Goal: Check status

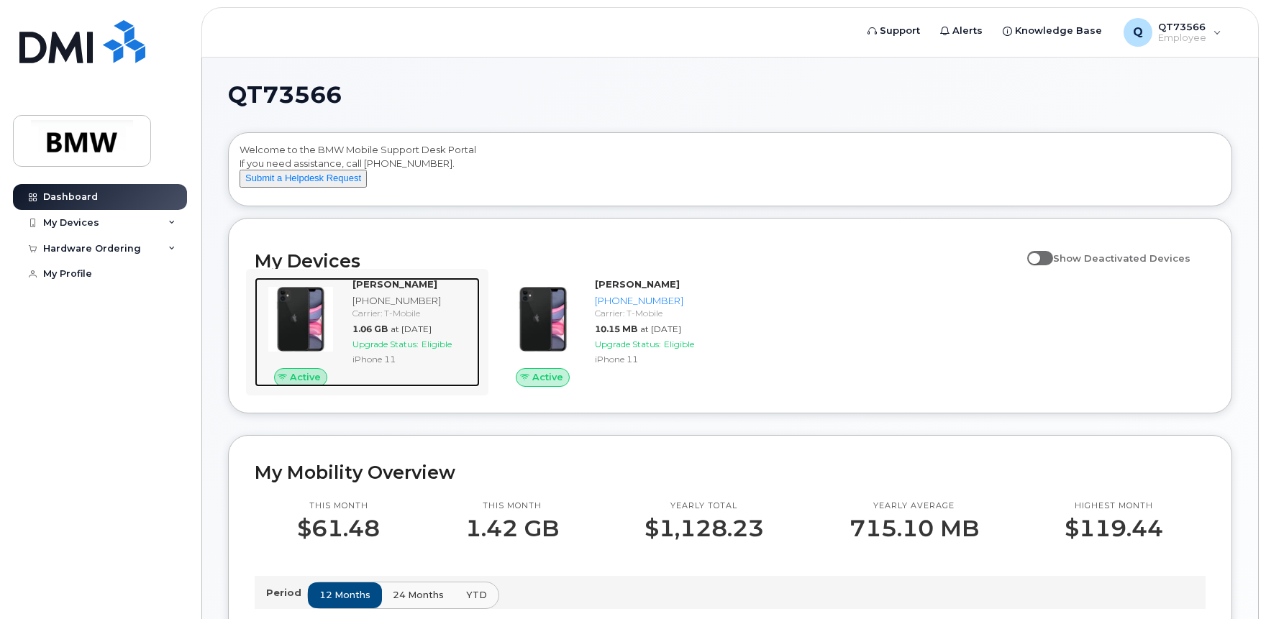
click at [377, 350] on span "Upgrade Status:" at bounding box center [385, 344] width 66 height 11
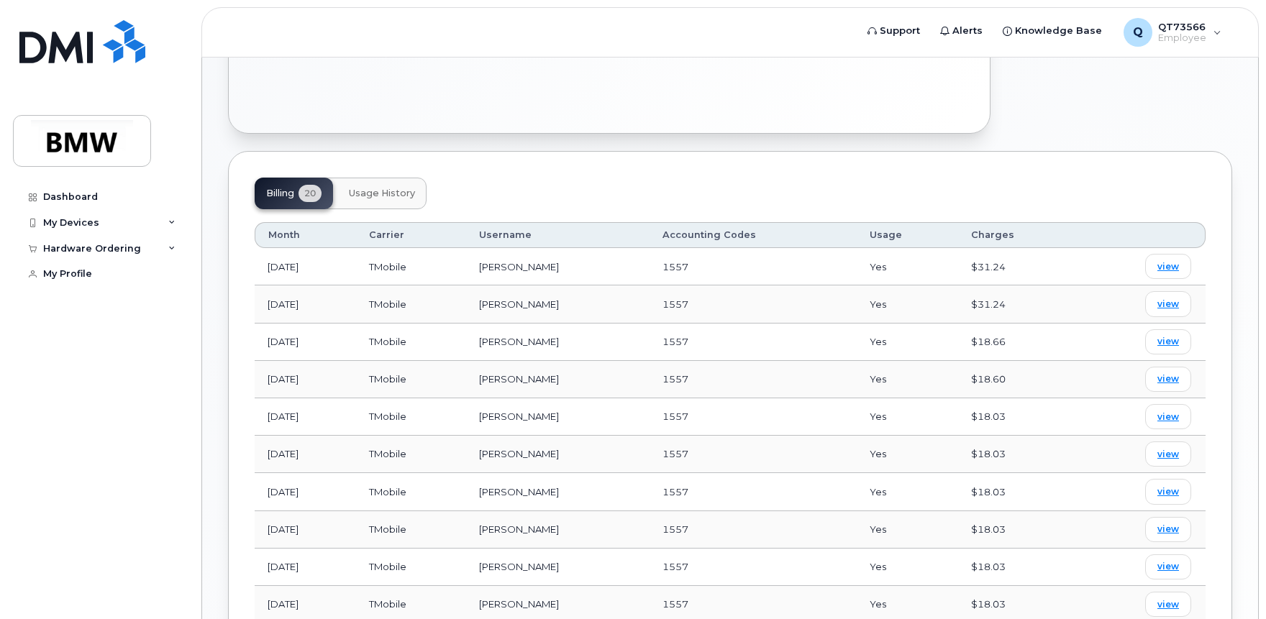
scroll to position [409, 0]
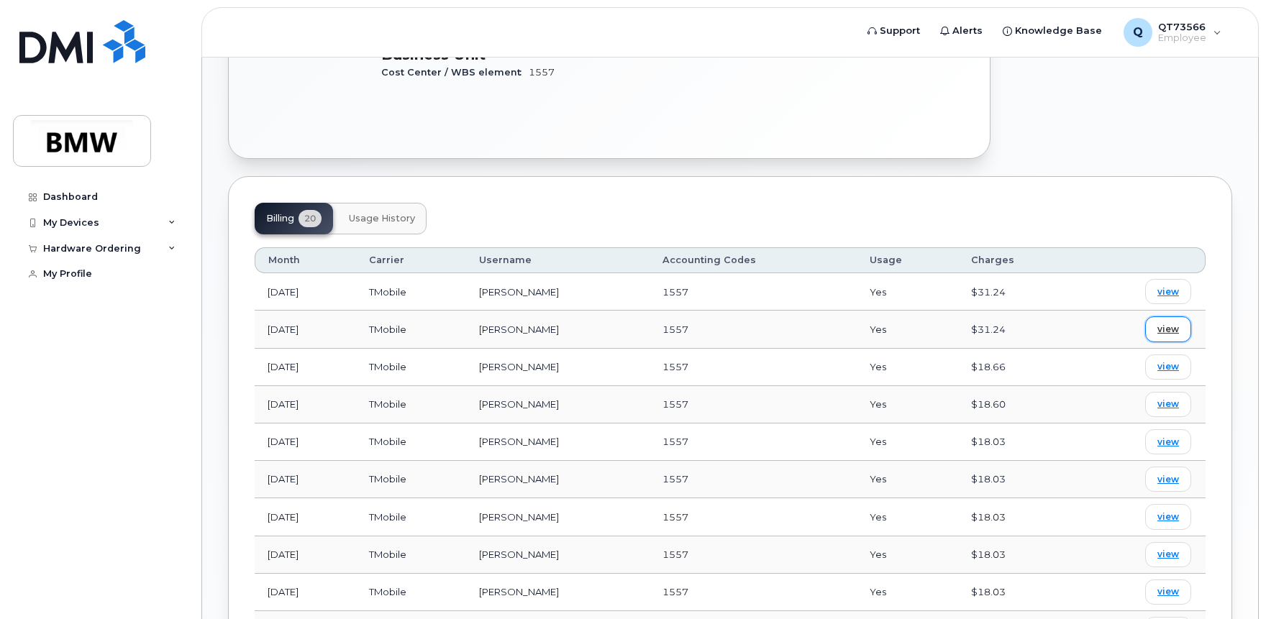
click at [1171, 323] on span "view" at bounding box center [1168, 329] width 22 height 13
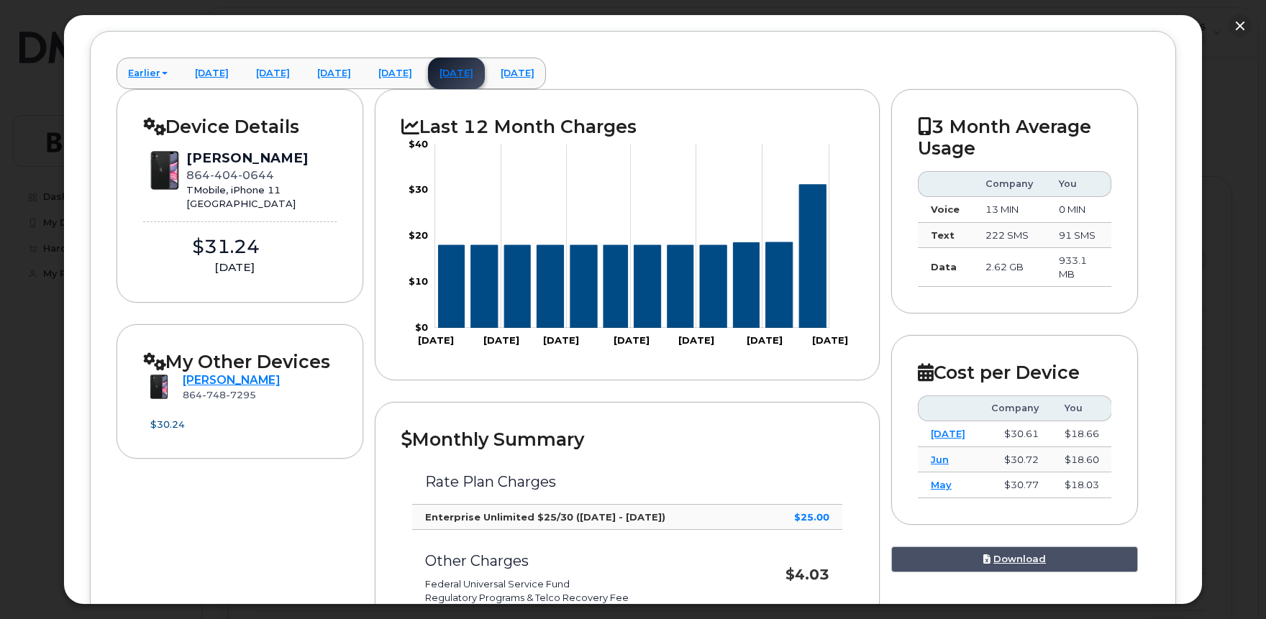
scroll to position [101, 0]
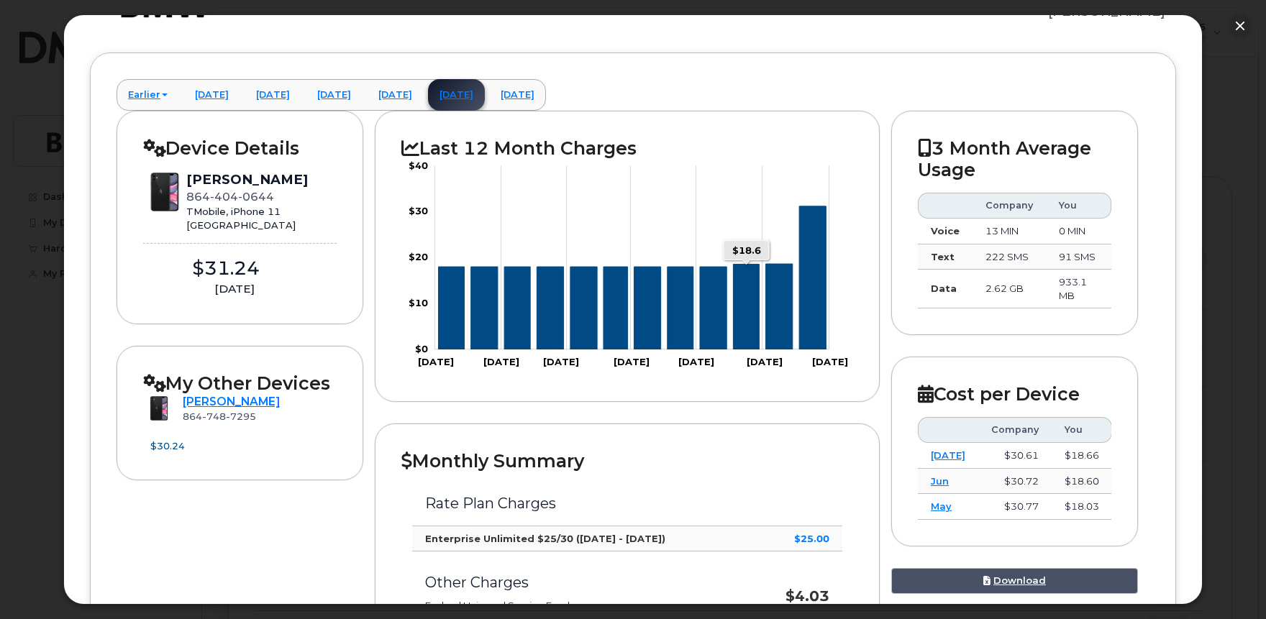
click at [750, 336] on icon "Series" at bounding box center [746, 308] width 26 height 86
click at [363, 100] on link "[DATE]" at bounding box center [334, 95] width 57 height 32
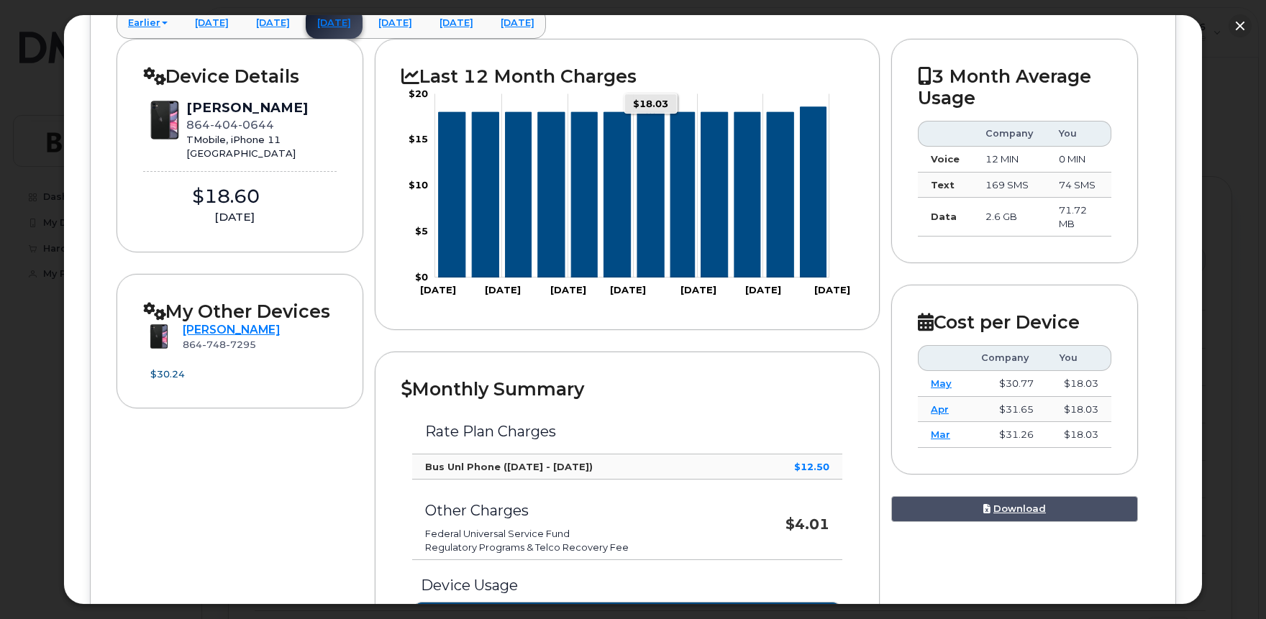
scroll to position [0, 0]
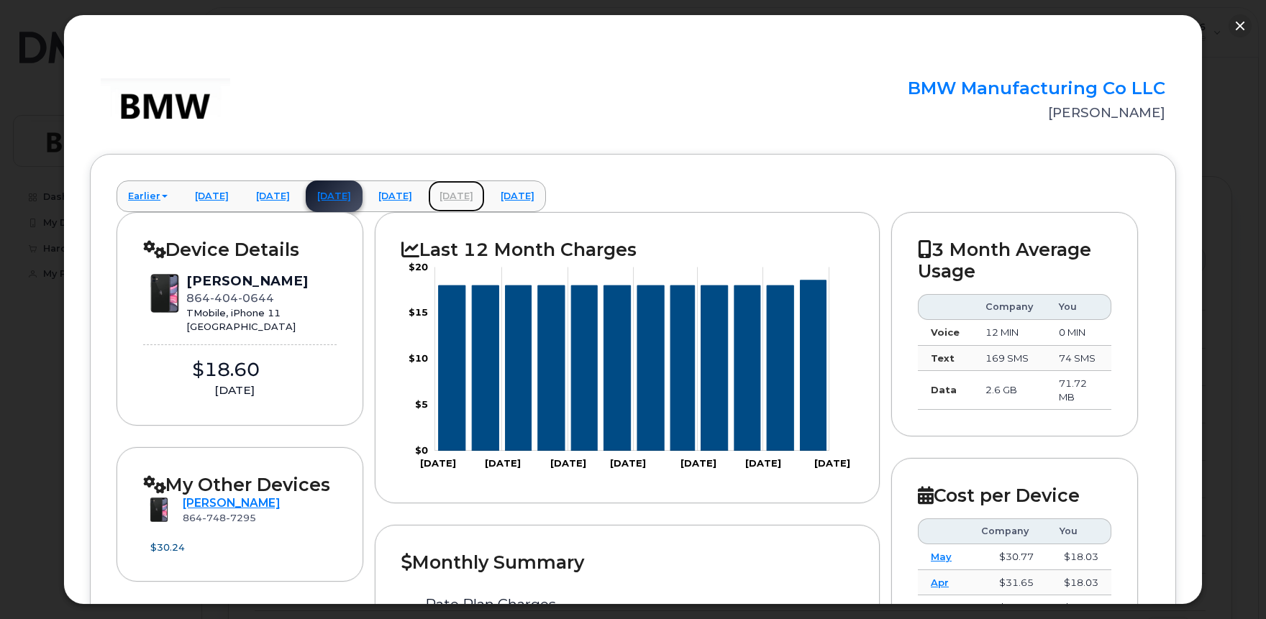
click at [485, 194] on link "[DATE]" at bounding box center [456, 197] width 57 height 32
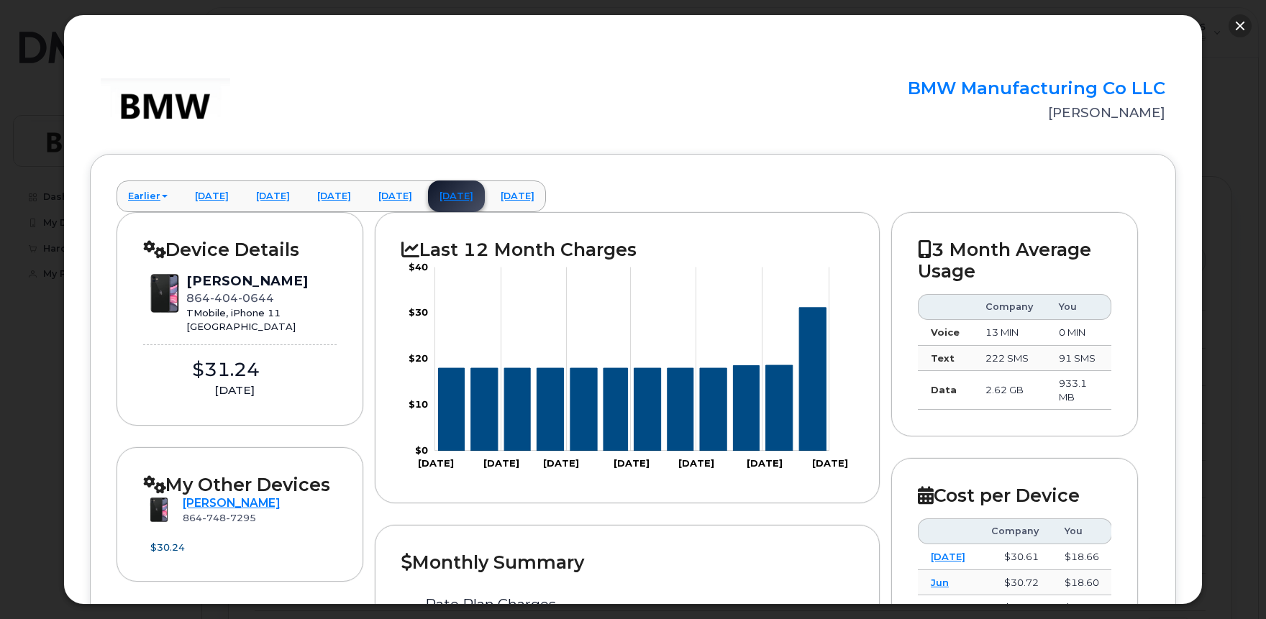
click at [1232, 23] on button "button" at bounding box center [1240, 25] width 23 height 23
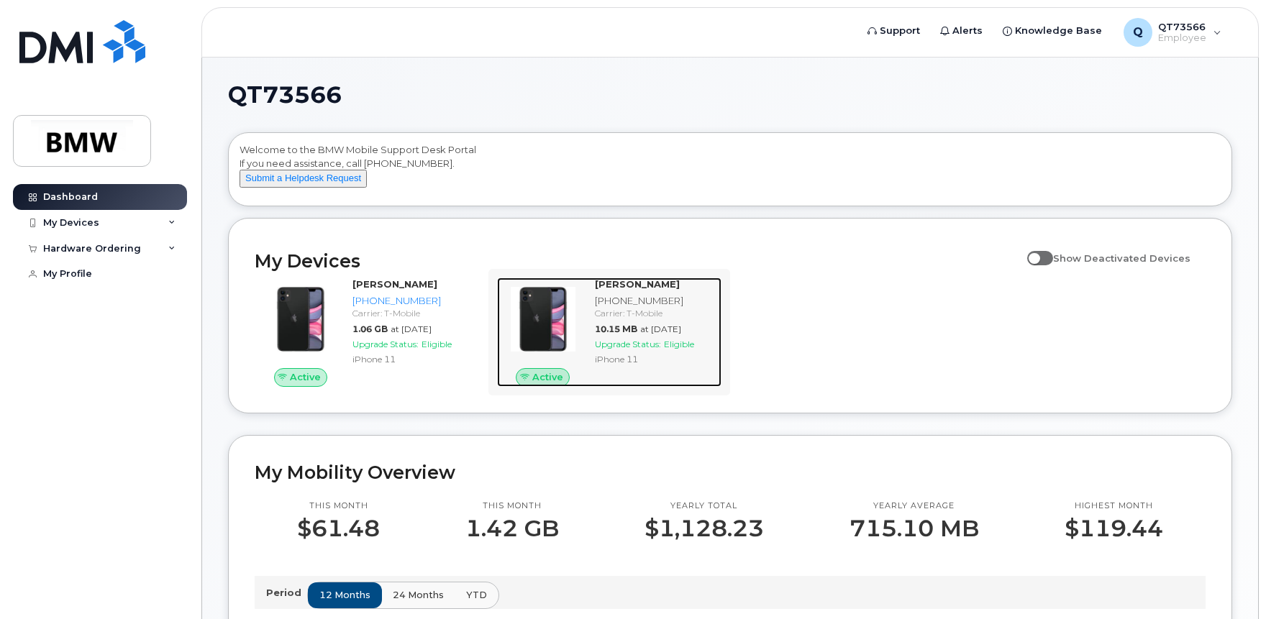
click at [645, 308] on div "[PHONE_NUMBER]" at bounding box center [656, 301] width 122 height 14
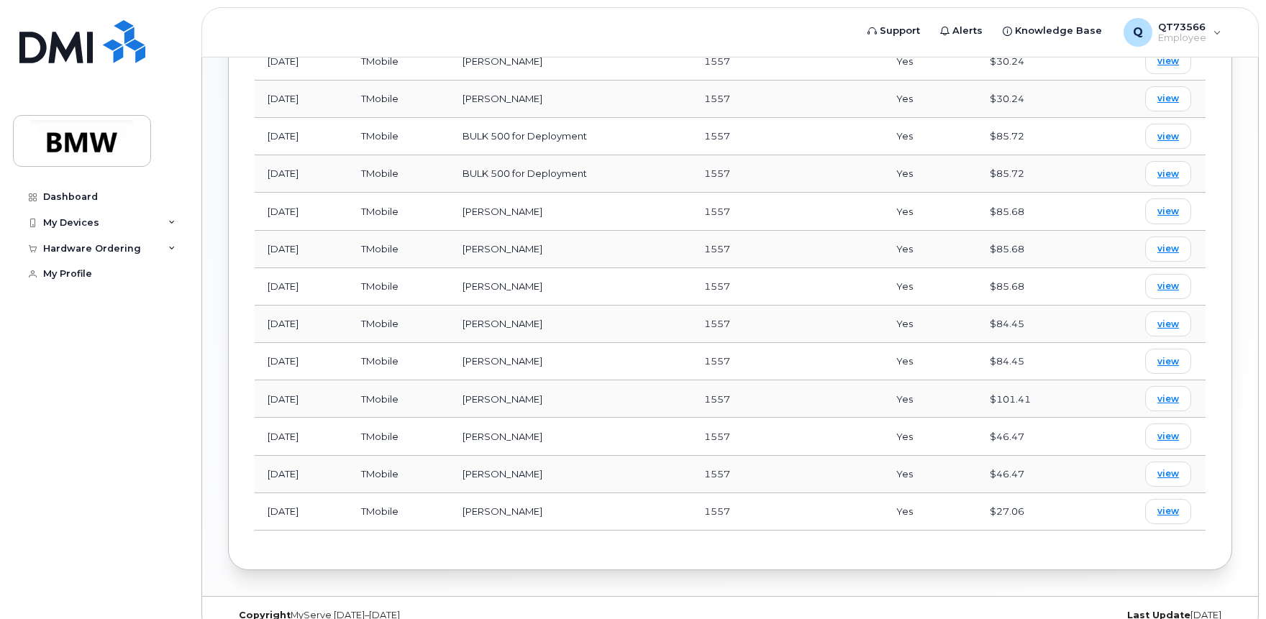
scroll to position [719, 0]
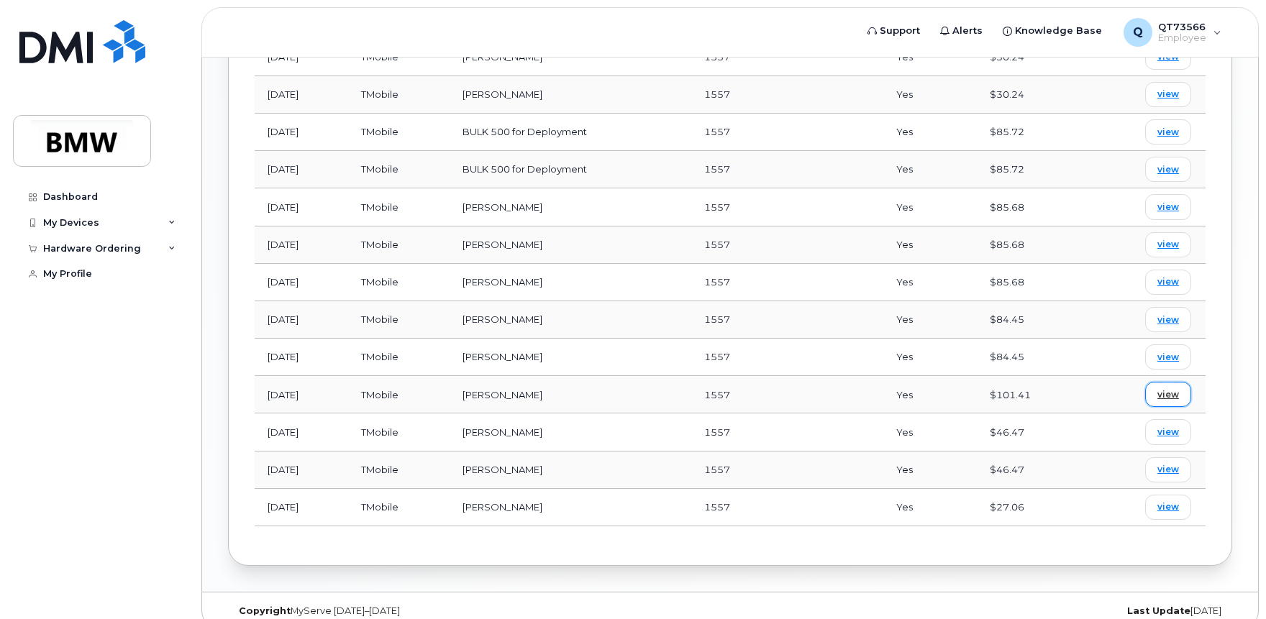
click at [1165, 388] on span "view" at bounding box center [1168, 394] width 22 height 13
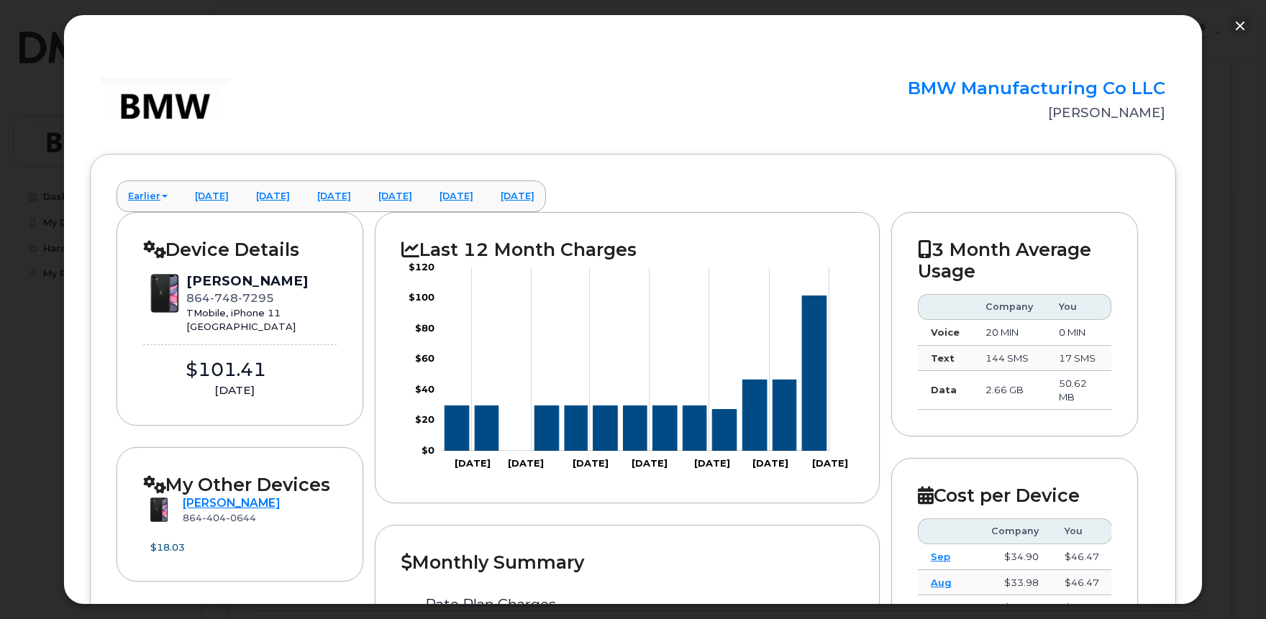
scroll to position [504, 0]
click at [1247, 22] on button "button" at bounding box center [1240, 25] width 23 height 23
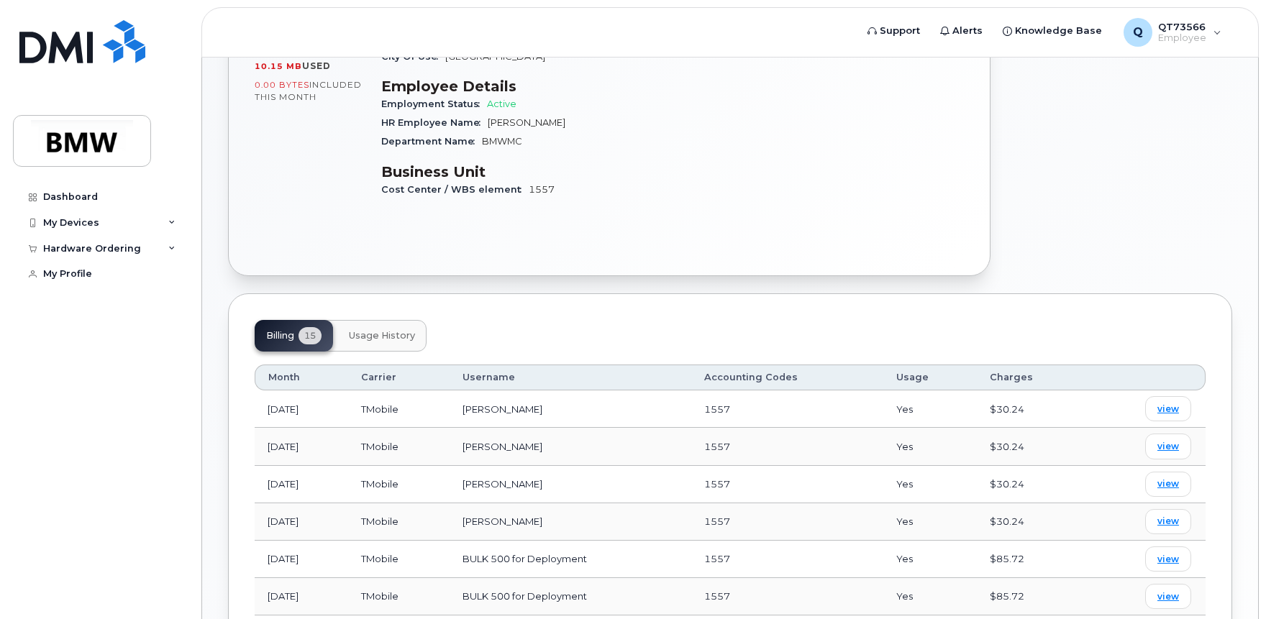
scroll to position [288, 0]
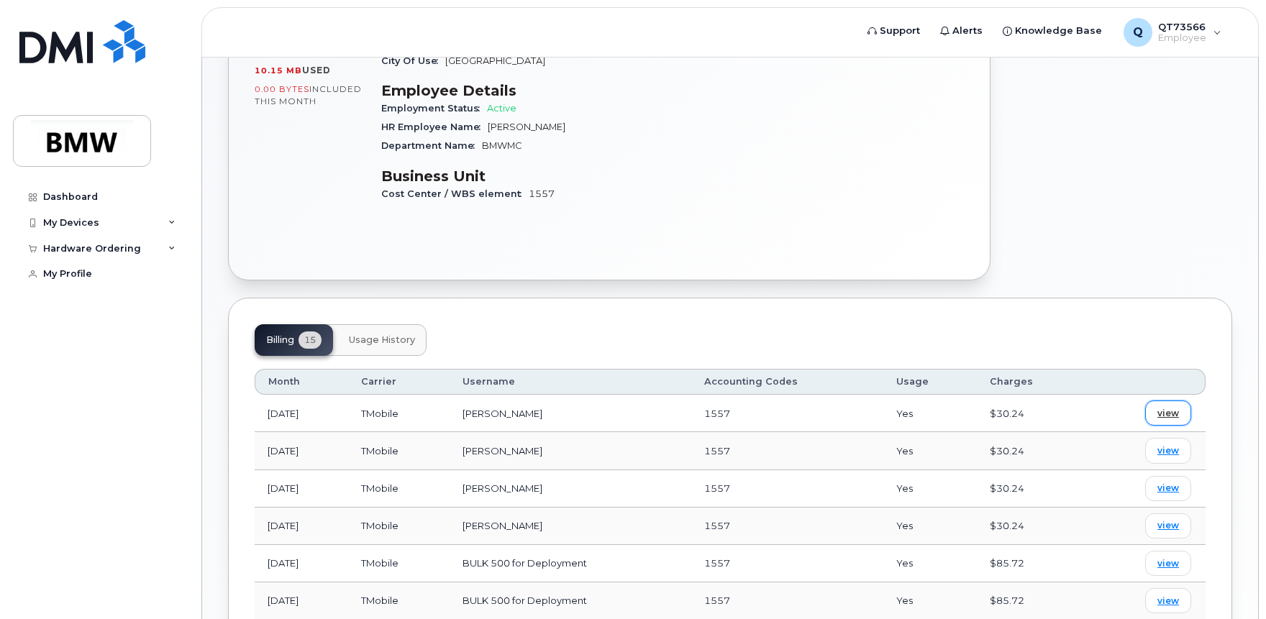
click at [1174, 407] on span "view" at bounding box center [1168, 413] width 22 height 13
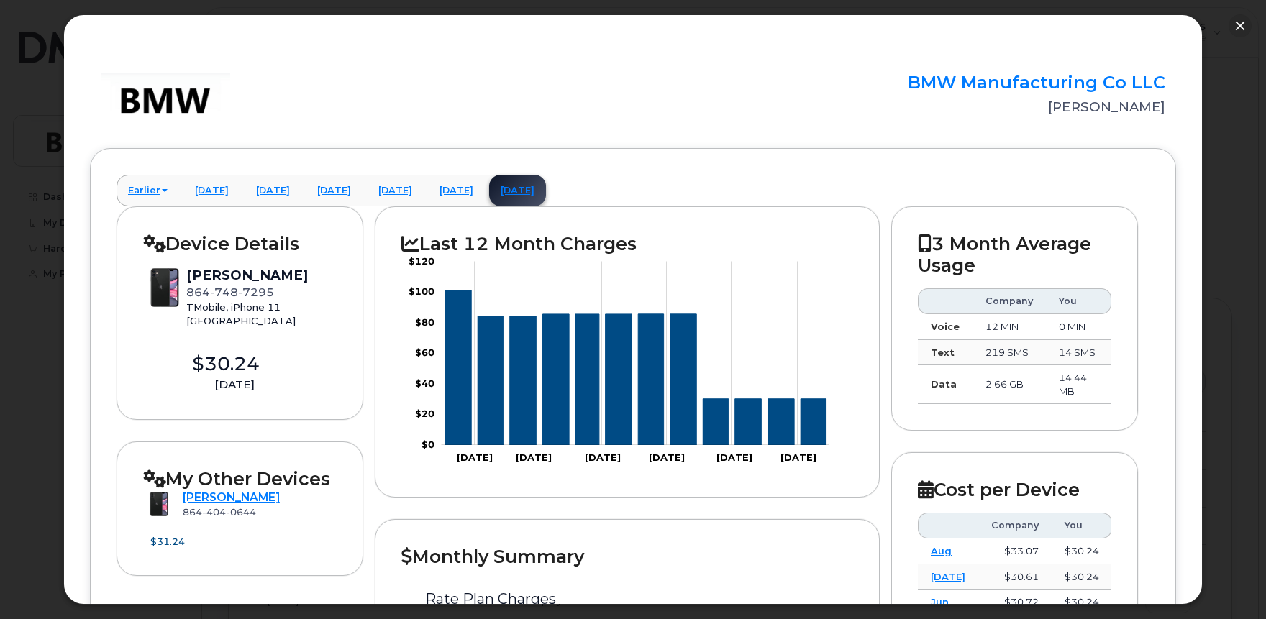
scroll to position [0, 0]
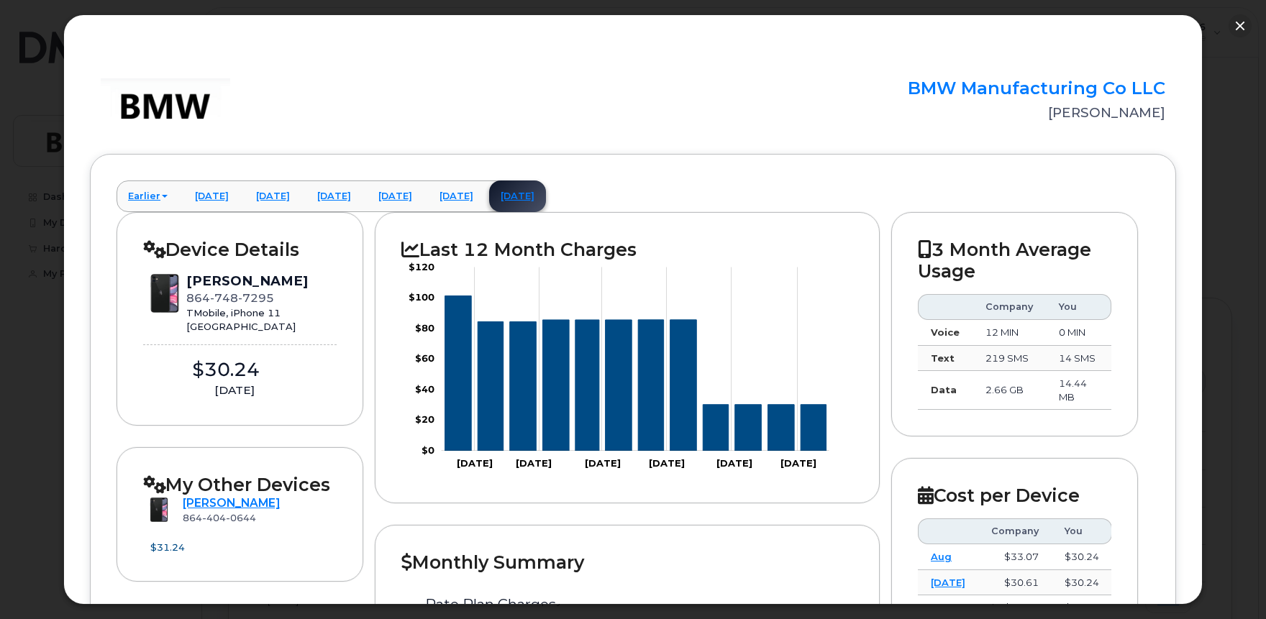
click at [662, 119] on div "BMW Manufacturing Co LLC [PERSON_NAME]" at bounding box center [633, 104] width 1086 height 53
click at [1234, 27] on button "button" at bounding box center [1240, 25] width 23 height 23
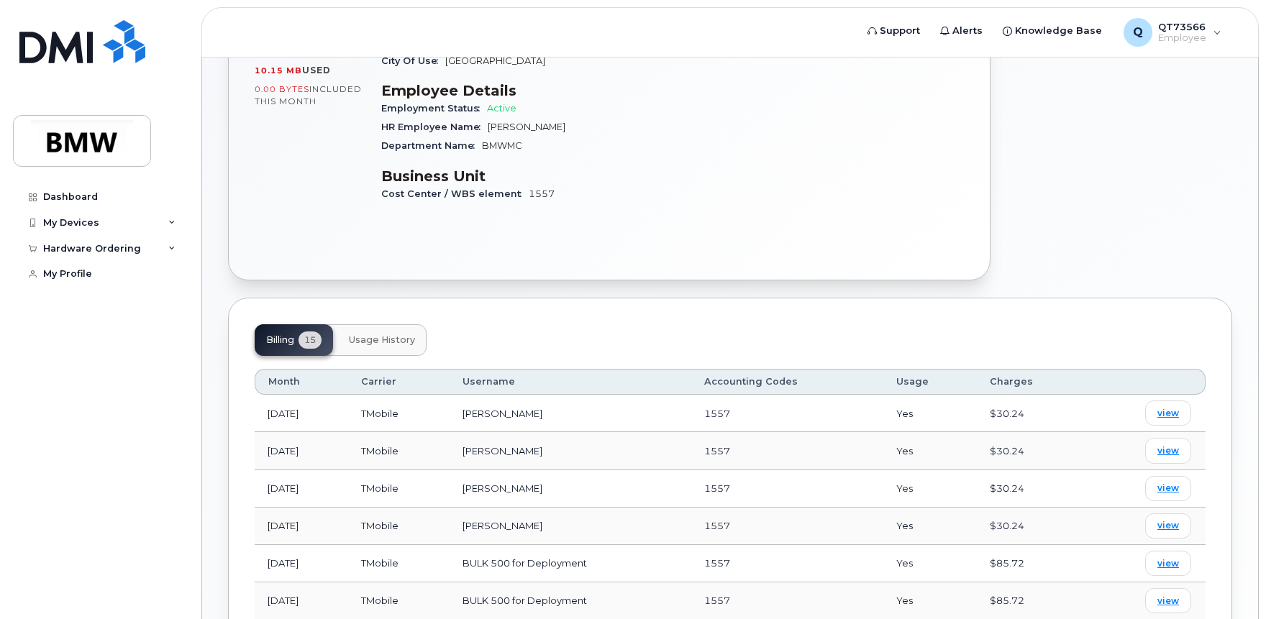
click at [540, 324] on div "Billing 15 Usage History" at bounding box center [730, 340] width 951 height 32
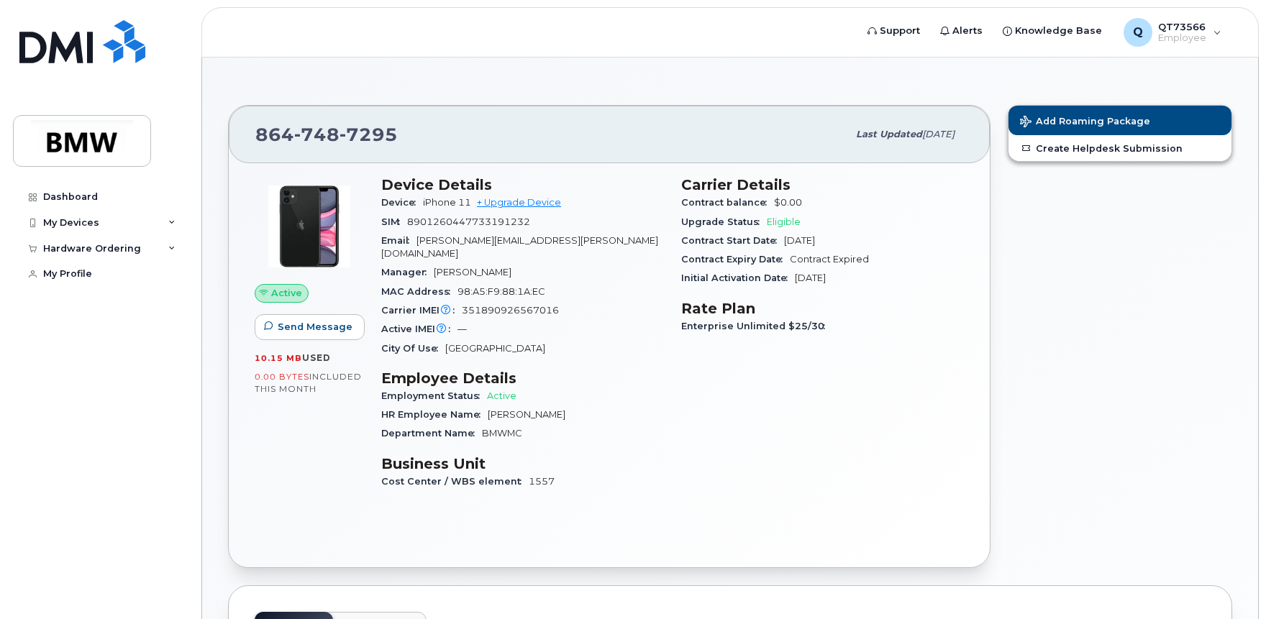
click at [1129, 303] on div "Add Roaming Package Create Helpdesk Submission" at bounding box center [1120, 336] width 242 height 481
